Goal: Information Seeking & Learning: Check status

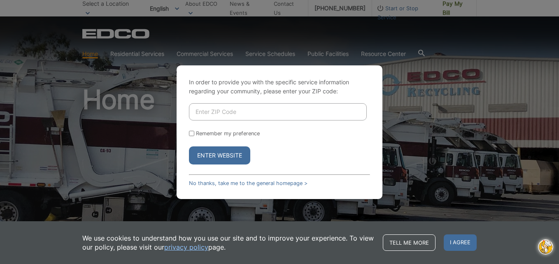
click at [222, 113] on input "Enter ZIP Code" at bounding box center [278, 111] width 178 height 17
type input "92028"
click at [222, 153] on button "Enter Website" at bounding box center [219, 156] width 61 height 18
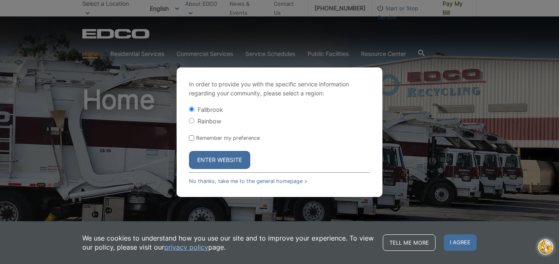
click at [222, 153] on button "Enter Website" at bounding box center [219, 160] width 61 height 18
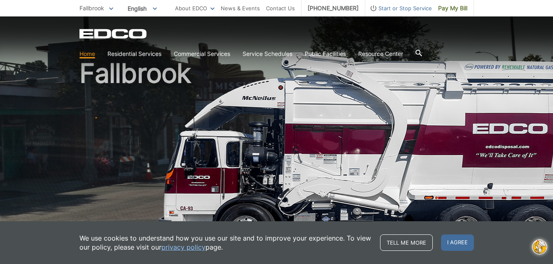
scroll to position [41, 0]
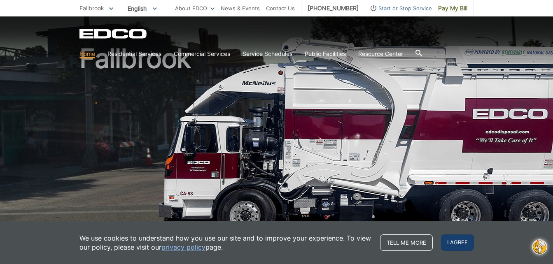
click at [460, 239] on span "I agree" at bounding box center [457, 243] width 33 height 16
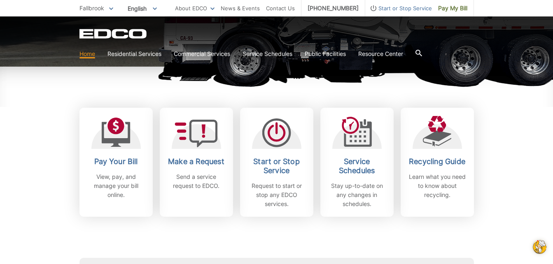
scroll to position [206, 0]
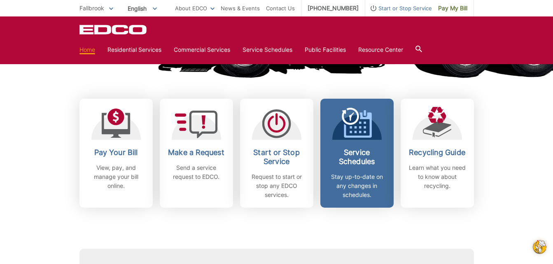
click at [364, 152] on h2 "Service Schedules" at bounding box center [356, 157] width 61 height 18
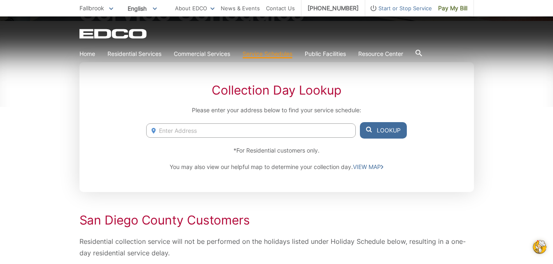
scroll to position [123, 0]
click at [198, 130] on input "Enter Address" at bounding box center [250, 130] width 209 height 14
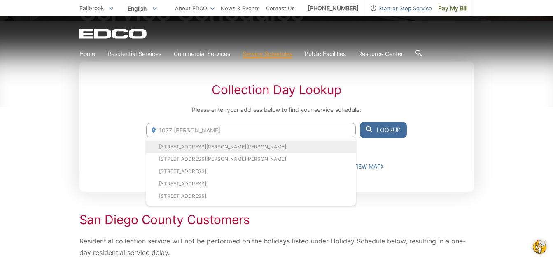
click at [193, 147] on li "1077 Hughes Lane, Fallbrook, CA, 92028" at bounding box center [250, 147] width 209 height 12
type input "1077 Hughes Lane, Fallbrook, CA, 92028"
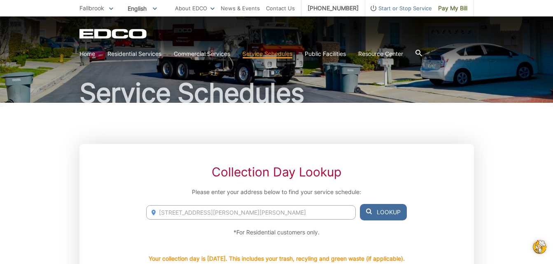
scroll to position [0, 0]
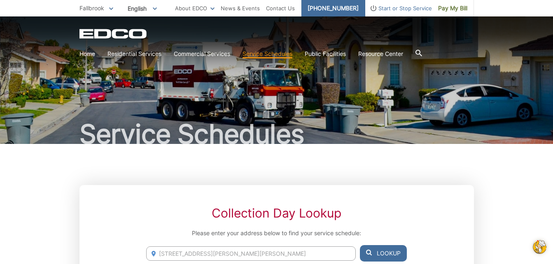
click at [338, 10] on link "[PHONE_NUMBER]" at bounding box center [333, 8] width 64 height 16
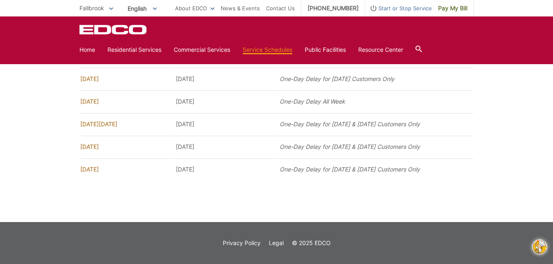
scroll to position [666, 0]
click at [90, 51] on link "Home" at bounding box center [87, 49] width 16 height 9
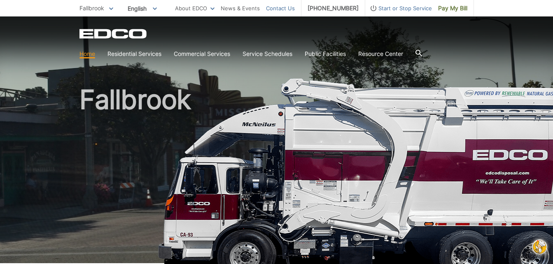
click at [288, 7] on link "Contact Us" at bounding box center [280, 8] width 29 height 9
